Goal: Transaction & Acquisition: Purchase product/service

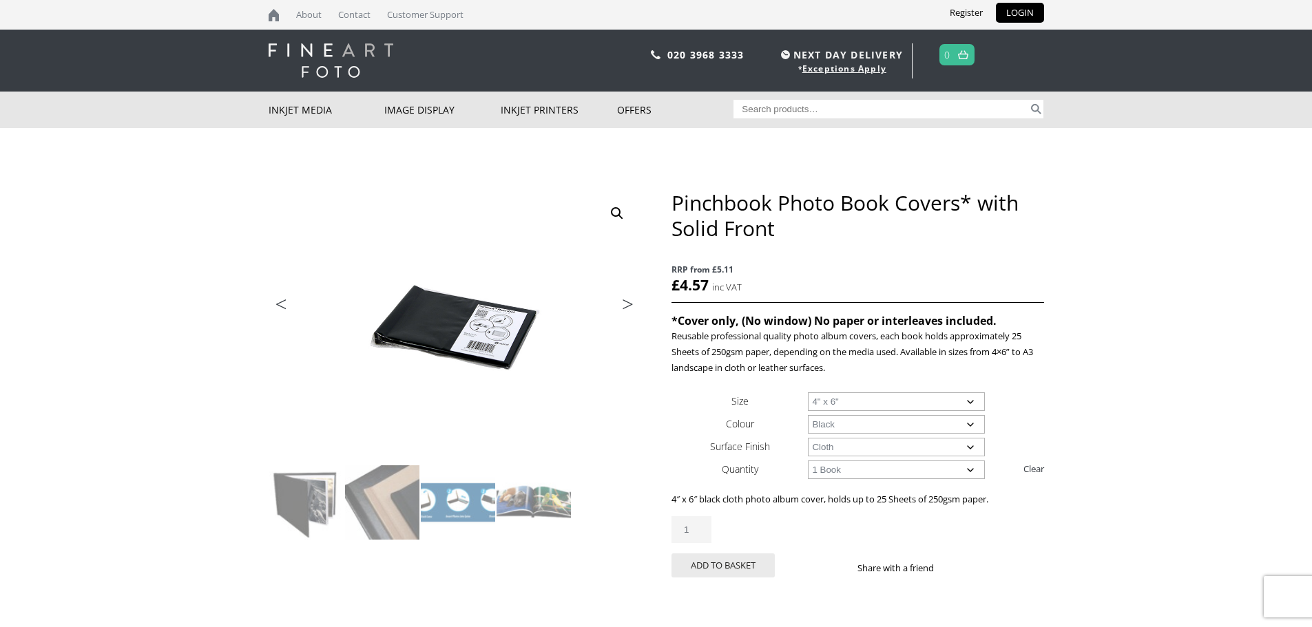
click at [630, 306] on link "Next" at bounding box center [621, 308] width 39 height 12
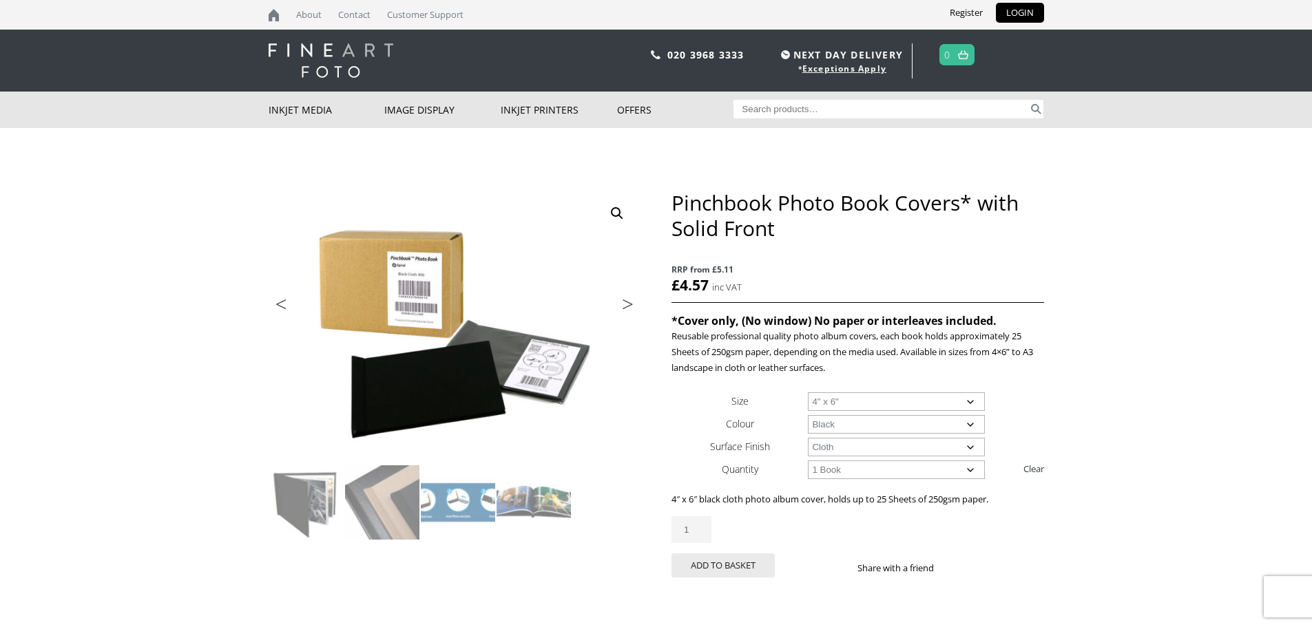
click at [626, 305] on link "Next" at bounding box center [621, 308] width 39 height 12
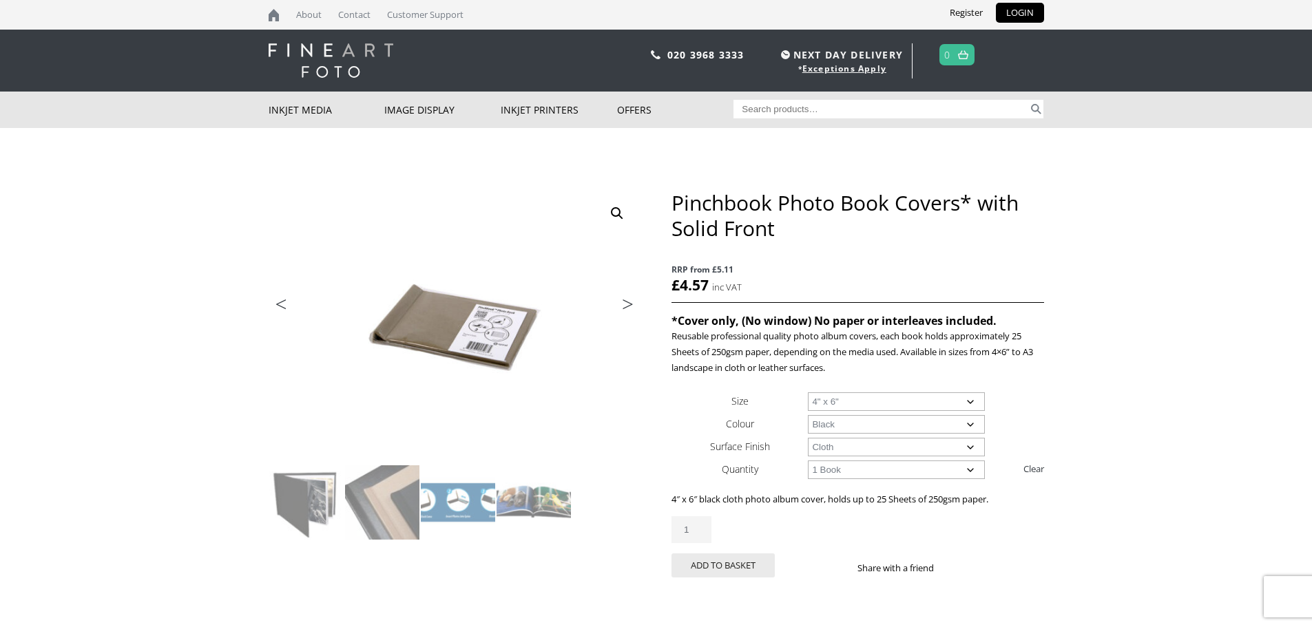
click at [626, 305] on link "Next" at bounding box center [621, 308] width 39 height 12
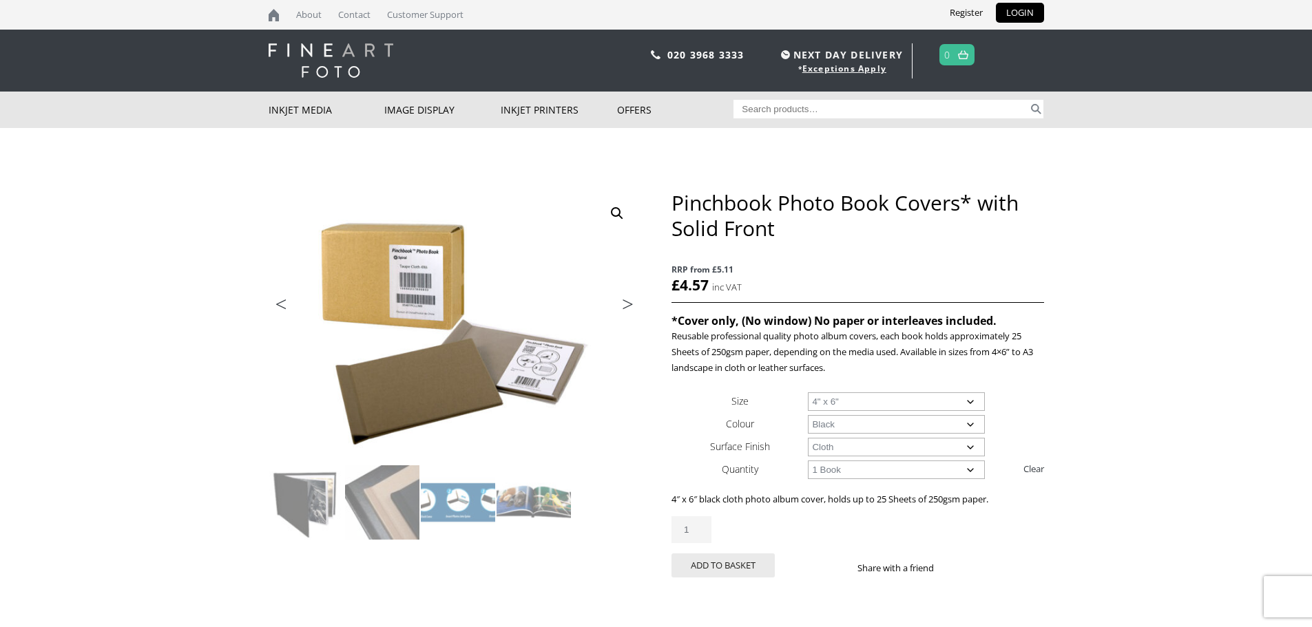
click at [626, 305] on link "Next" at bounding box center [621, 308] width 39 height 12
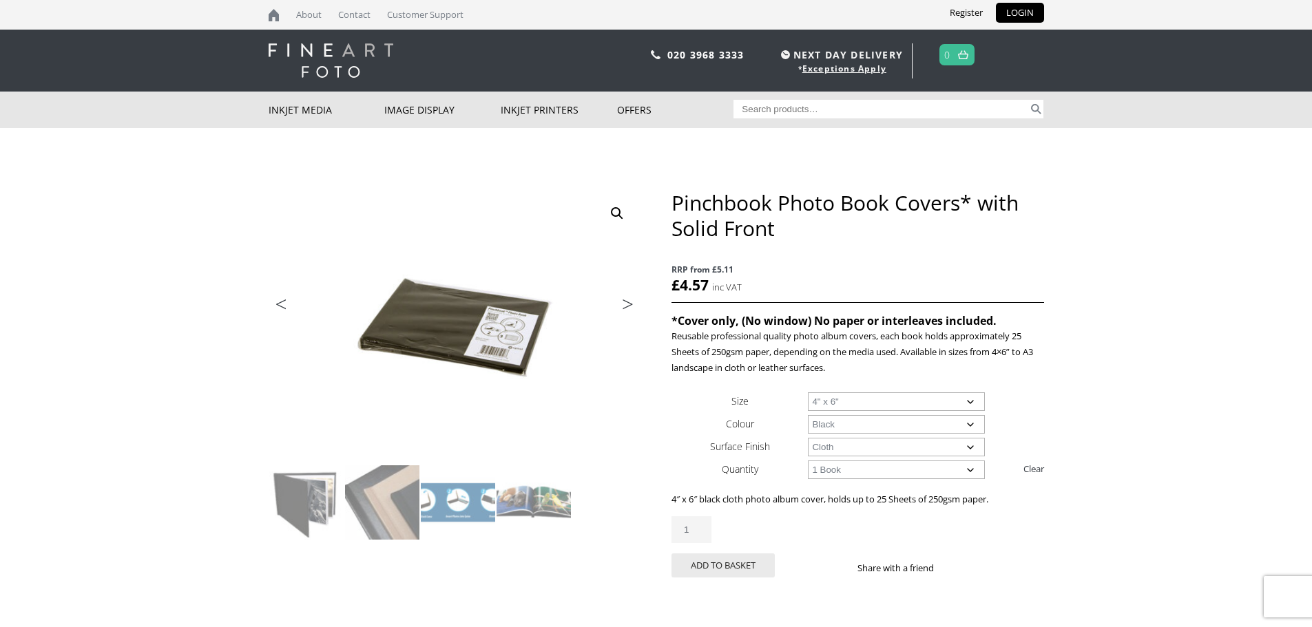
click at [626, 305] on link "Next" at bounding box center [621, 308] width 39 height 12
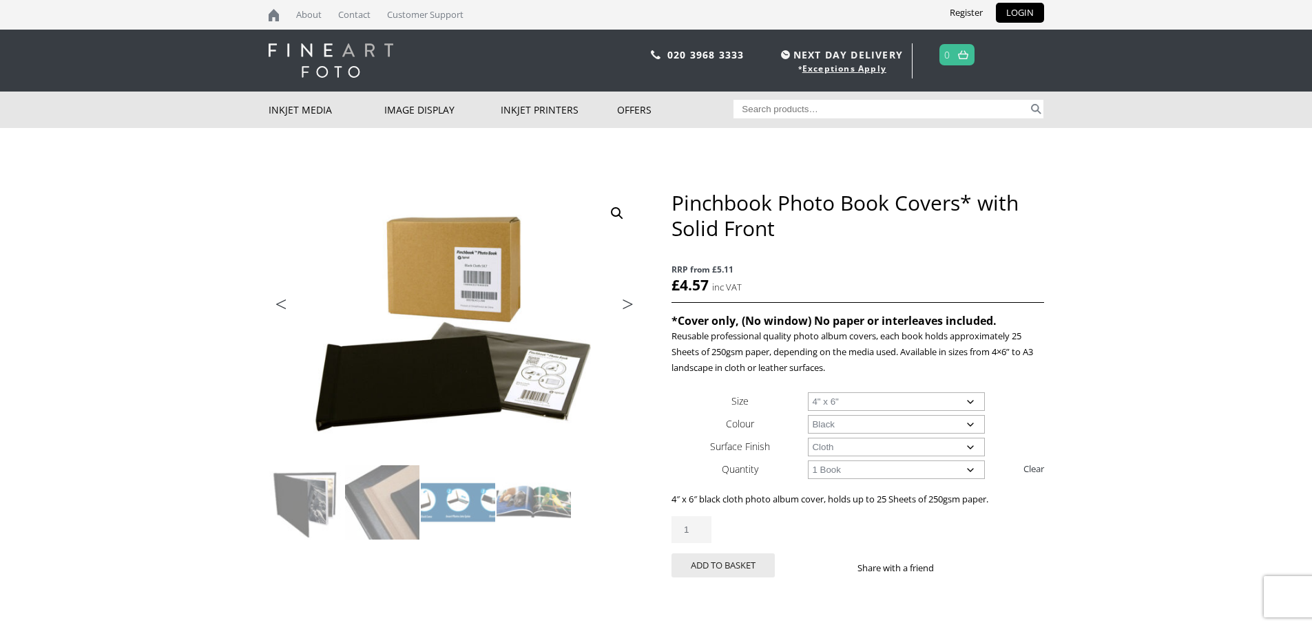
click at [626, 305] on link "Next" at bounding box center [621, 308] width 39 height 12
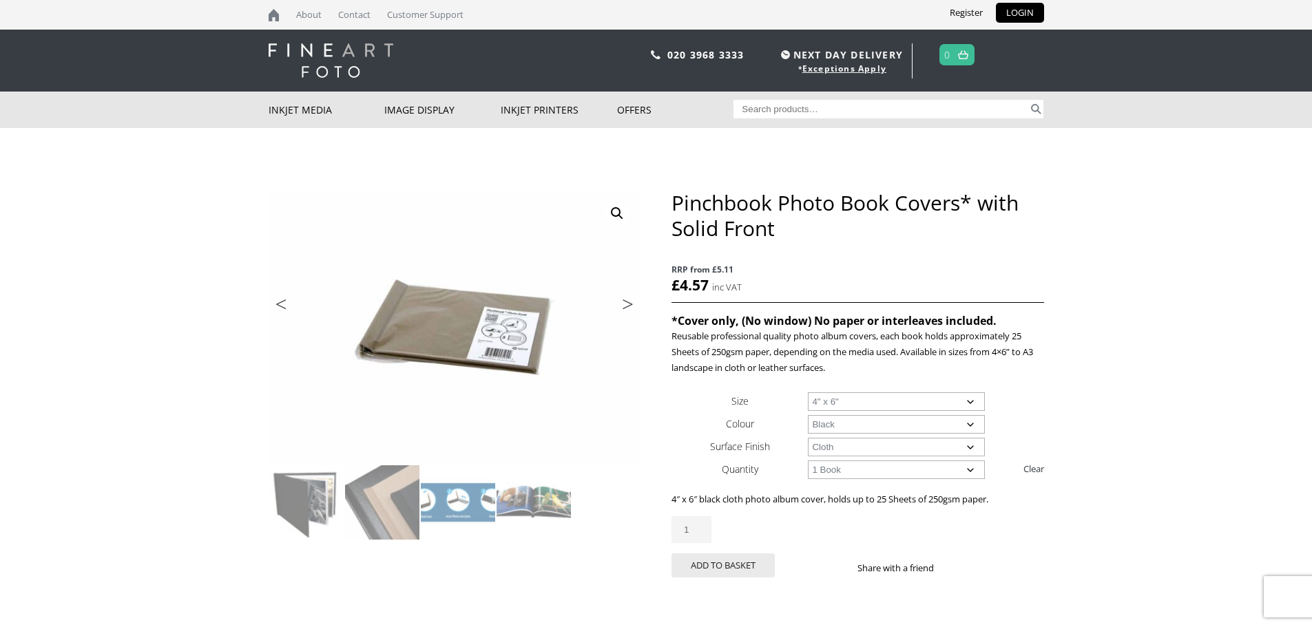
click at [626, 305] on link "Next" at bounding box center [621, 308] width 39 height 12
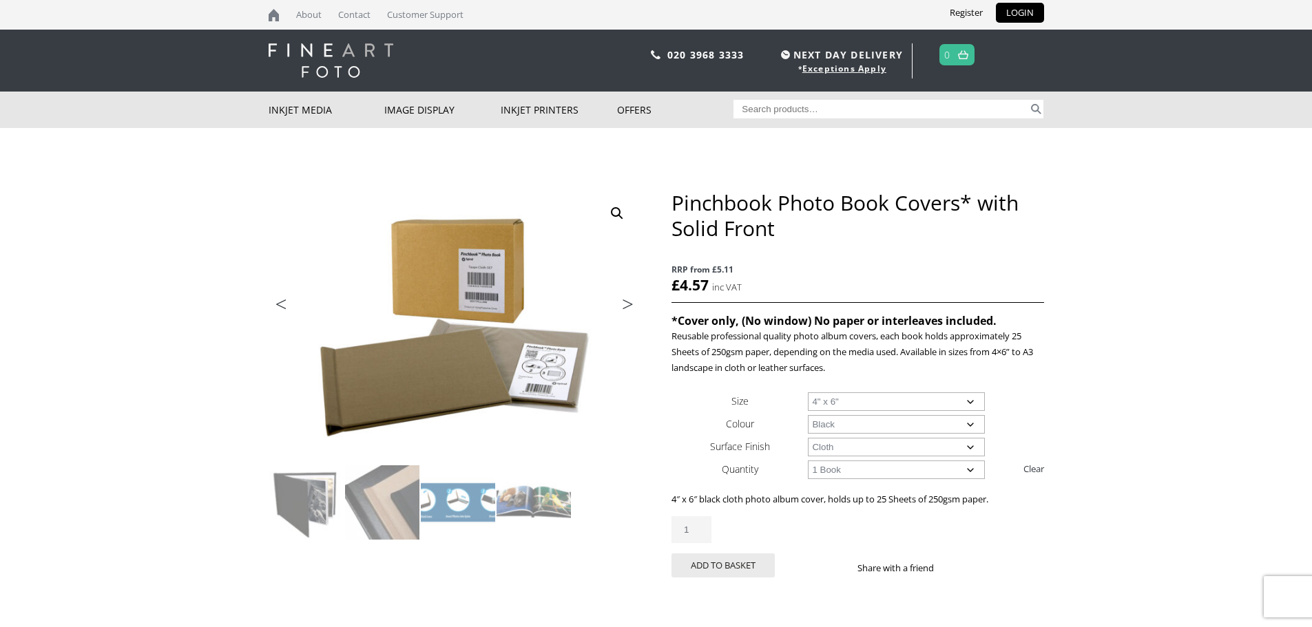
click at [626, 305] on link "Next" at bounding box center [621, 308] width 39 height 12
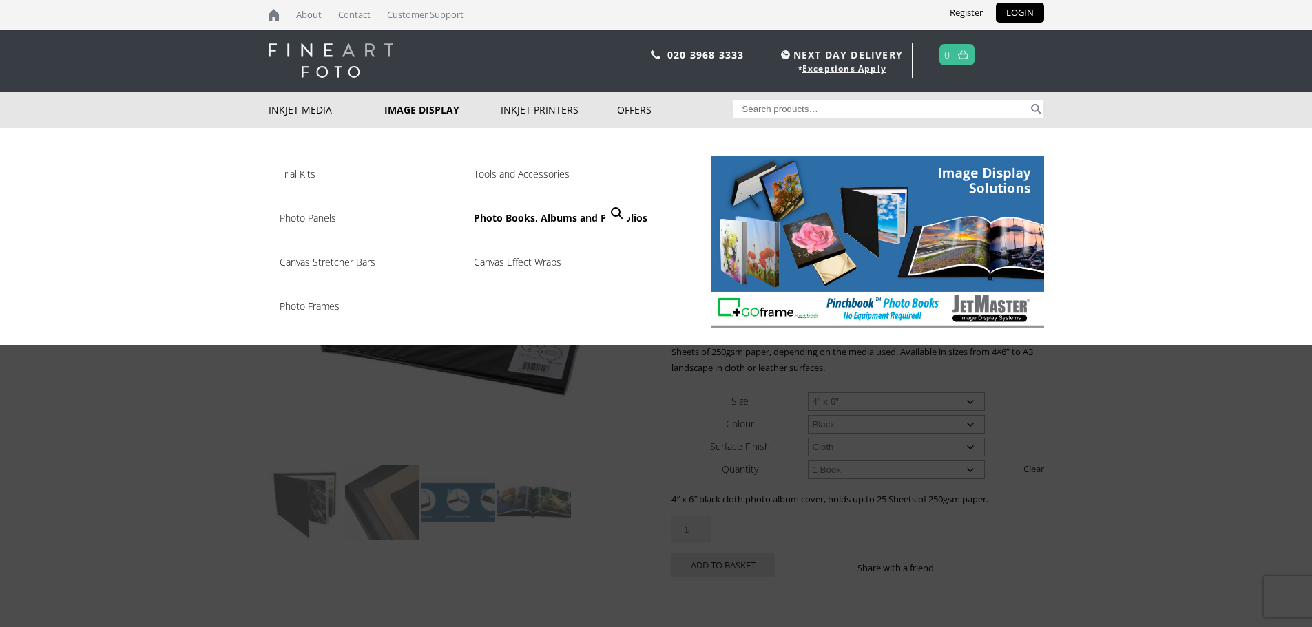
click at [546, 218] on link "Photo Books, Albums and Portfolios" at bounding box center [561, 221] width 174 height 23
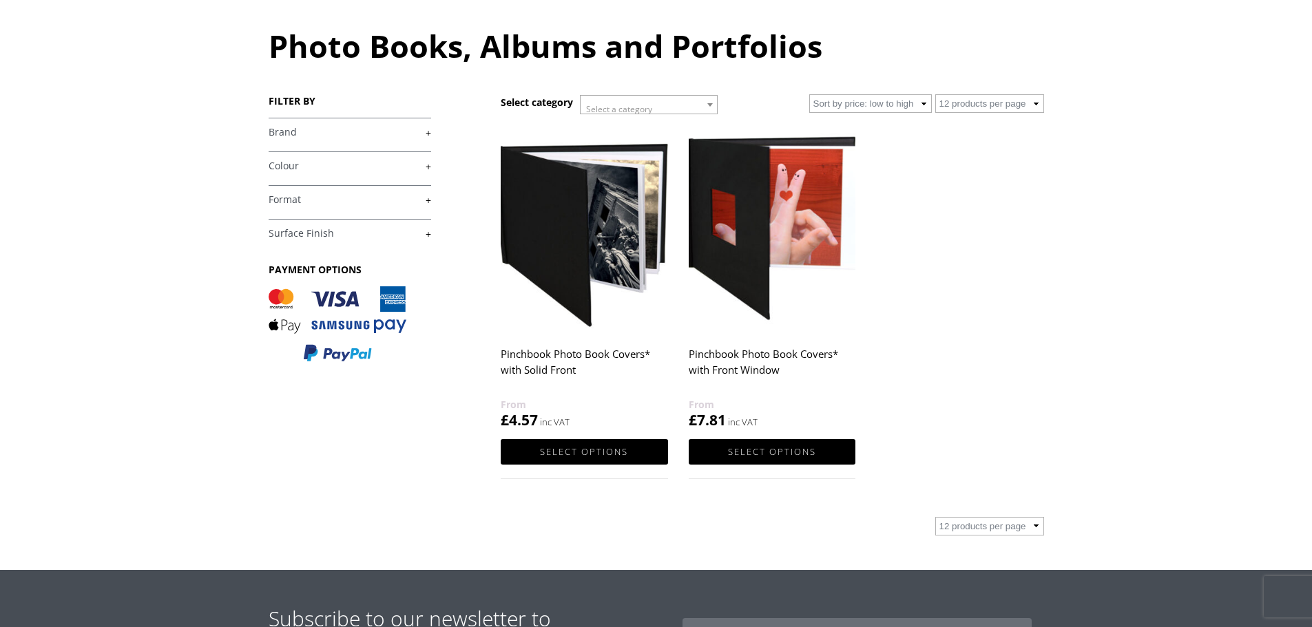
scroll to position [69, 0]
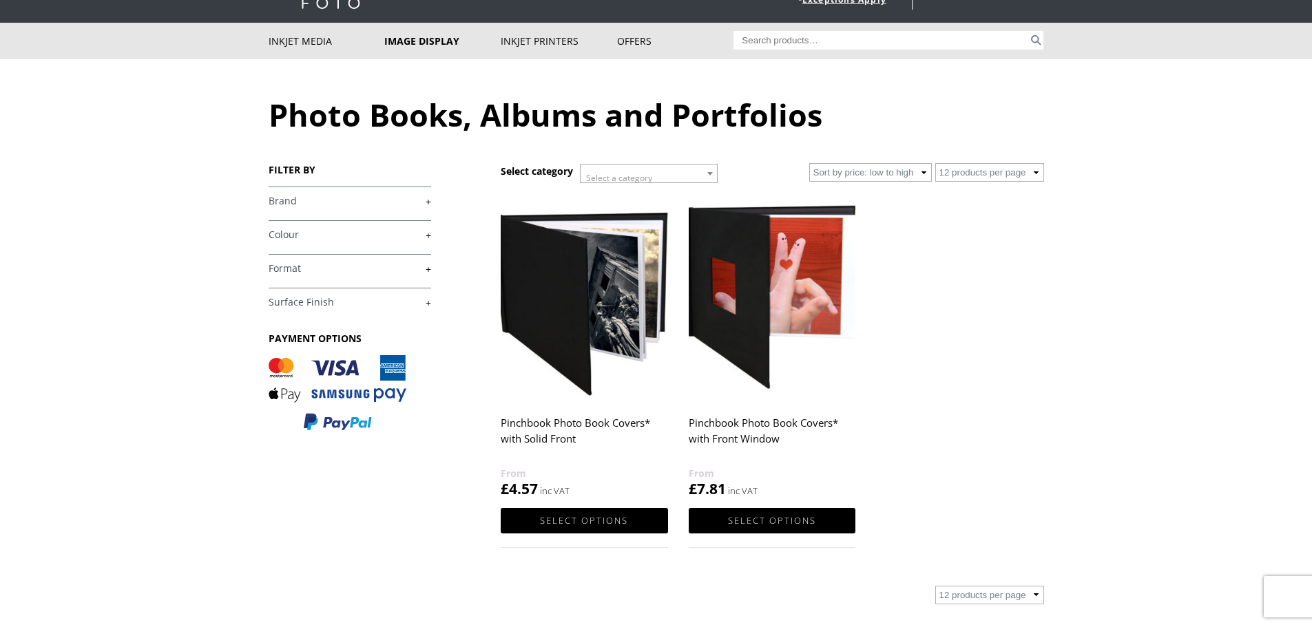
click at [575, 422] on h2 "Pinchbook Photo Book Covers* with Solid Front" at bounding box center [584, 437] width 167 height 55
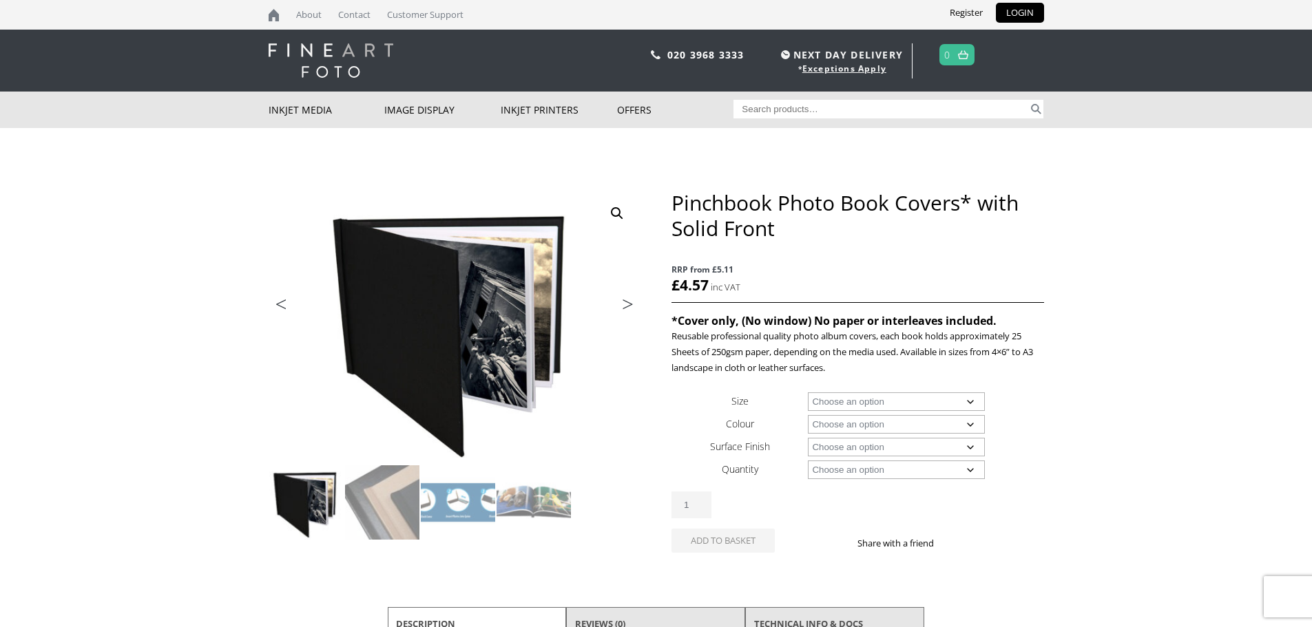
click at [907, 395] on select "Choose an option A4 Landscape 4" x 6" 5" x 7"" at bounding box center [896, 401] width 177 height 19
